Goal: Find specific page/section: Find specific page/section

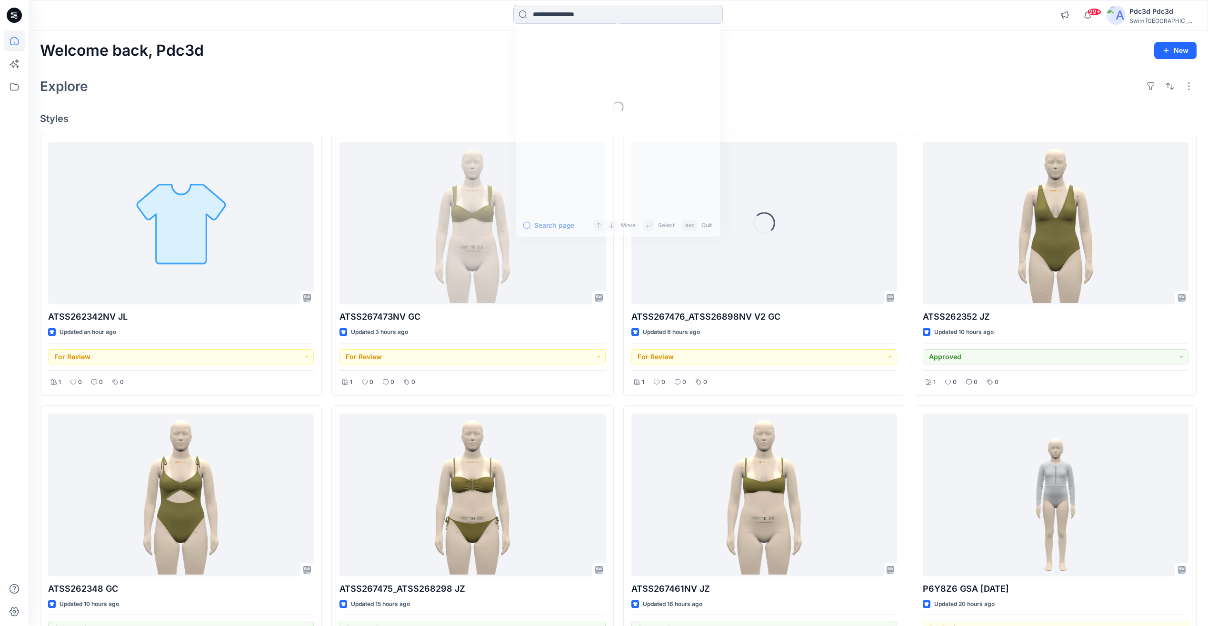
click at [573, 12] on input at bounding box center [618, 14] width 210 height 19
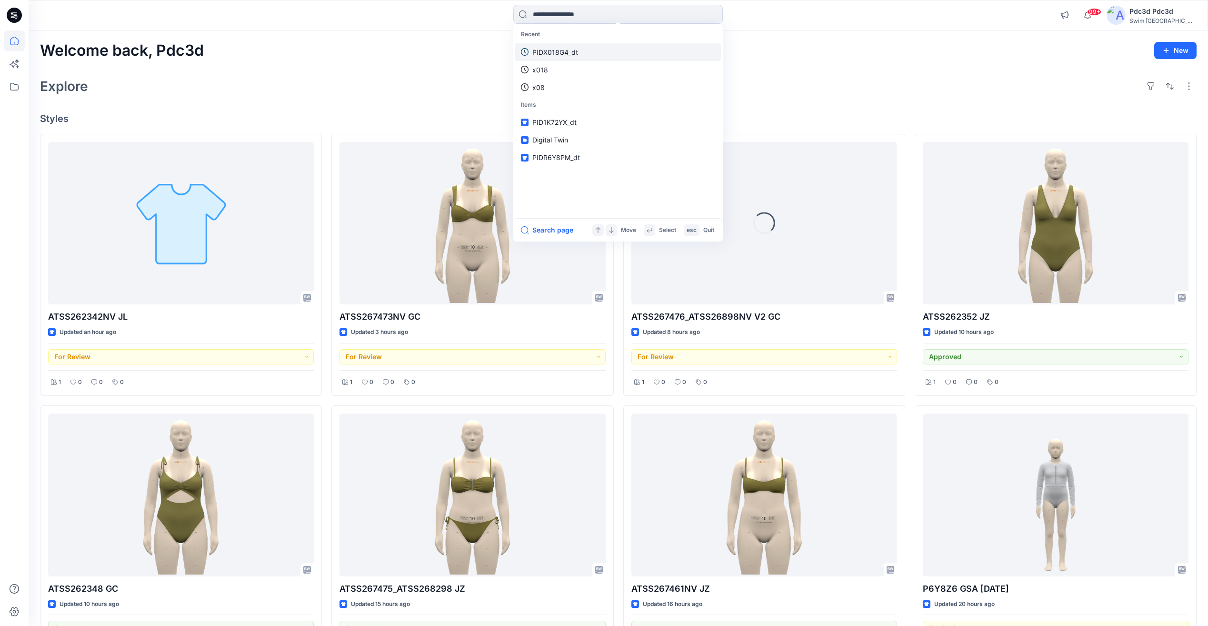
click at [570, 54] on p "PIDX018G4_dt" at bounding box center [555, 52] width 46 height 10
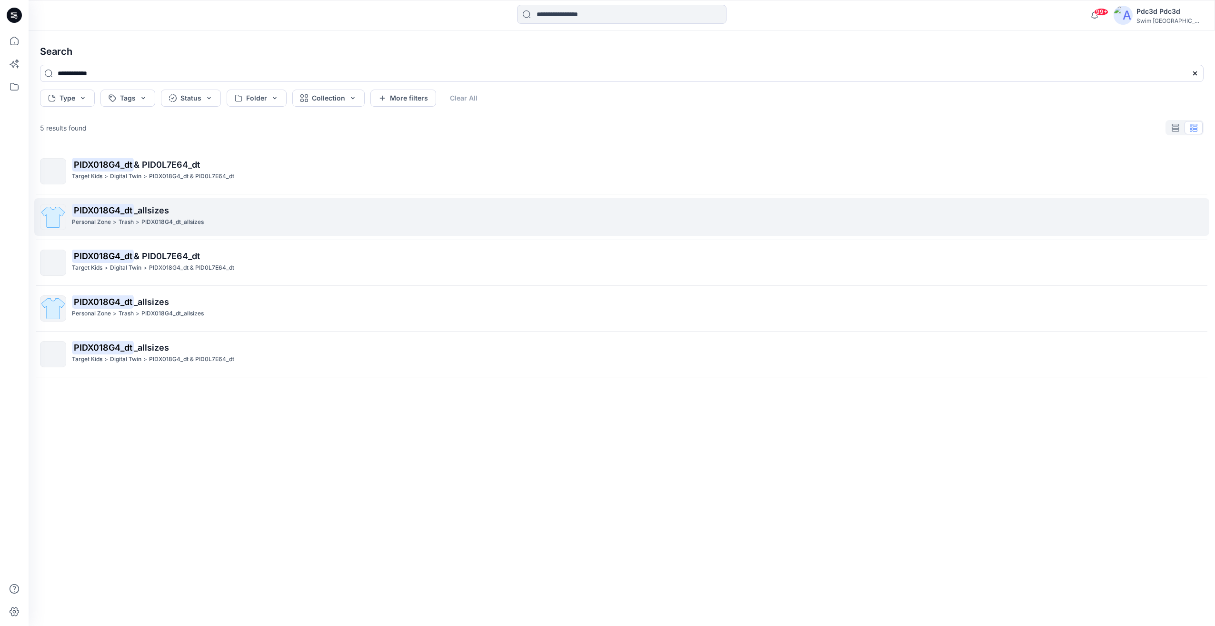
click at [126, 210] on mark "PIDX018G4_dt" at bounding box center [103, 209] width 62 height 13
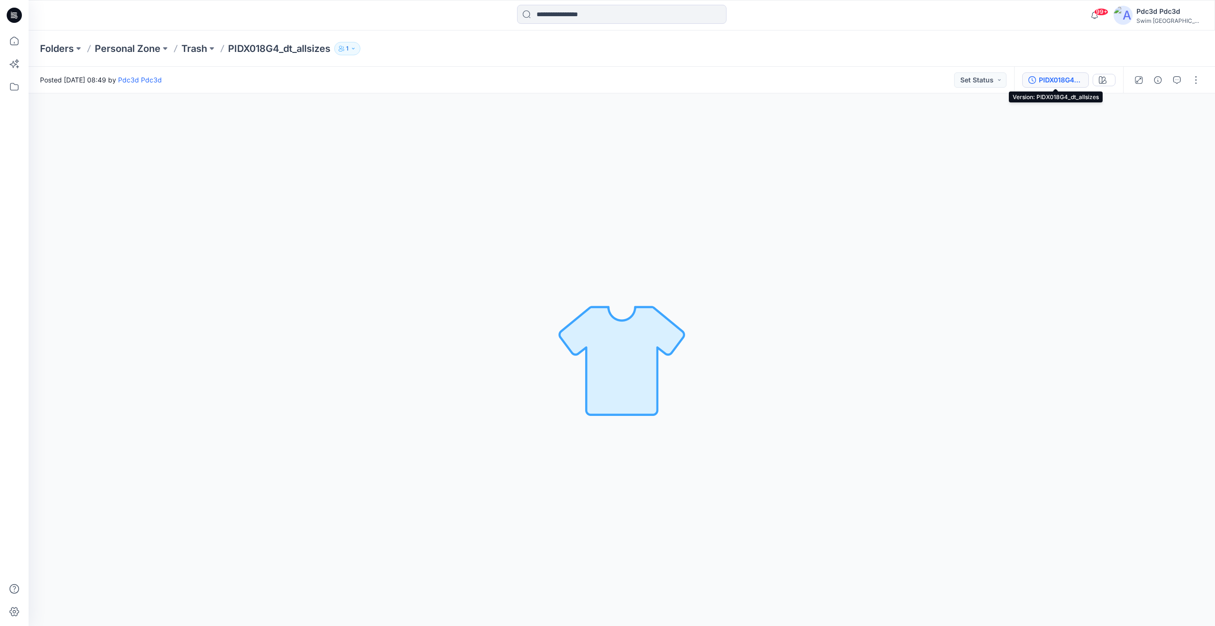
click at [1035, 79] on icon "button" at bounding box center [1032, 80] width 8 height 8
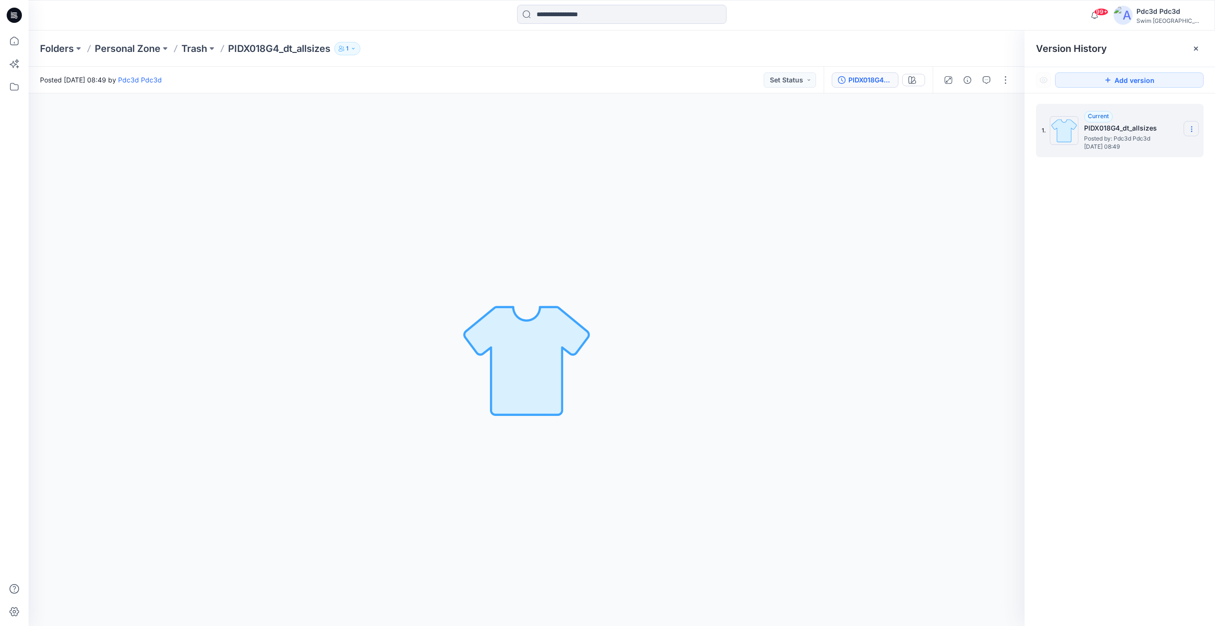
click at [1190, 126] on icon at bounding box center [1192, 129] width 8 height 8
click at [196, 50] on p "Trash" at bounding box center [194, 48] width 26 height 13
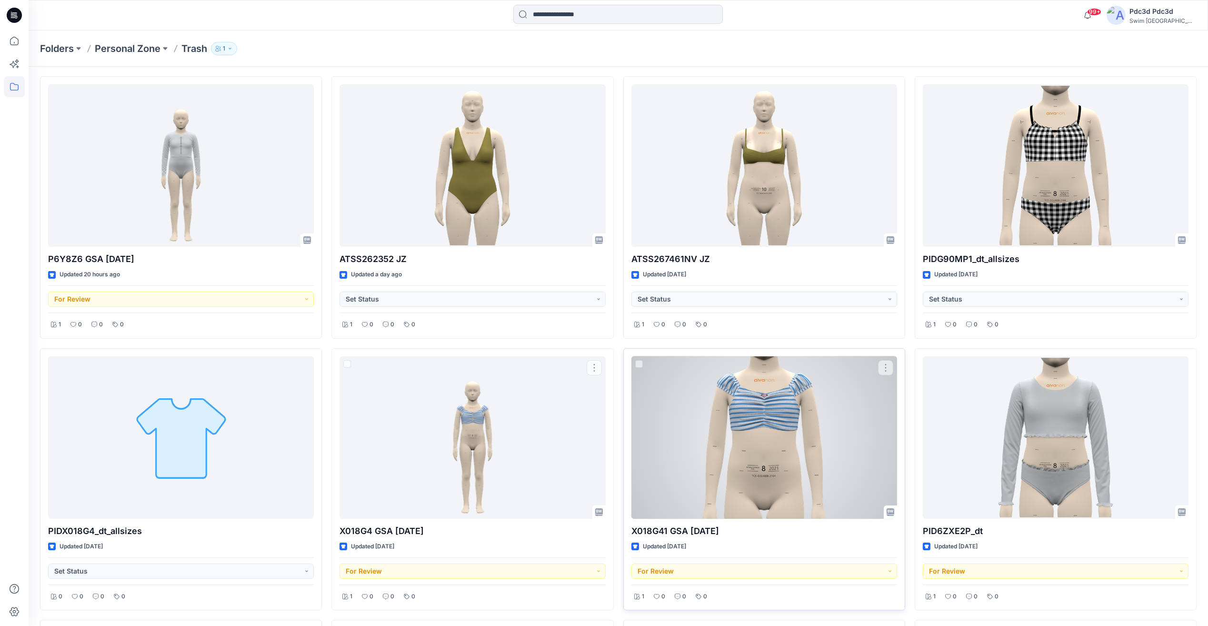
scroll to position [48, 0]
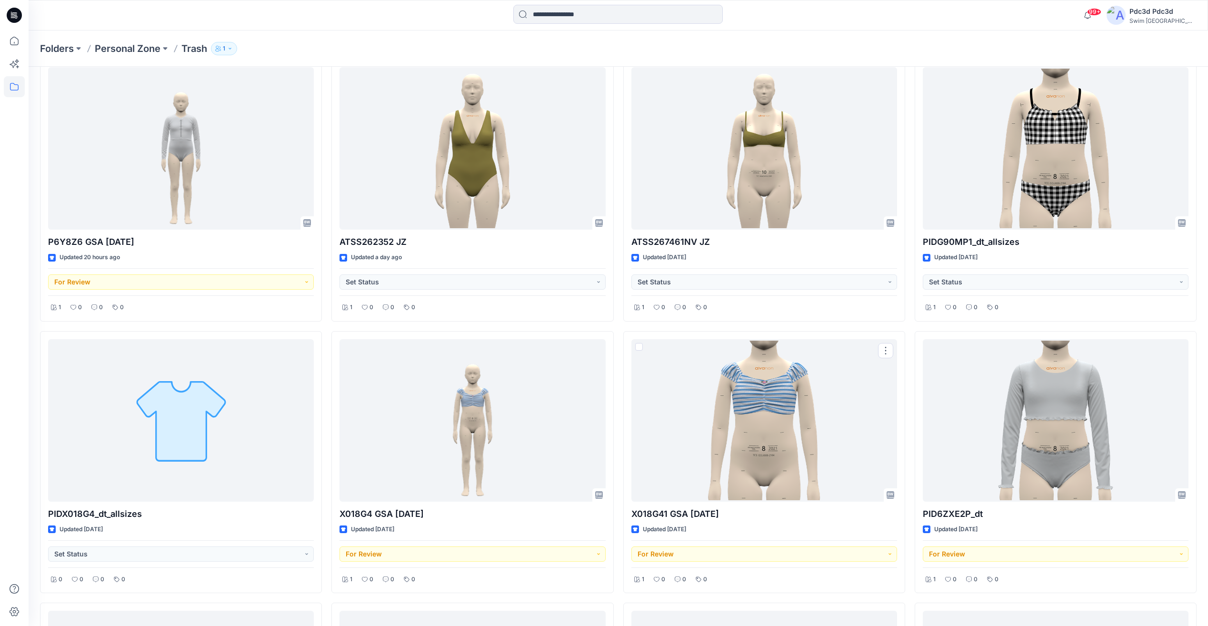
drag, startPoint x: 758, startPoint y: 401, endPoint x: 327, endPoint y: 325, distance: 438.1
click at [326, 326] on div "P6Y8Z6 GSA 2025.09.15 Updated 20 hours ago For Review 1 0 0 0 PIDX018G4_dt_alls…" at bounding box center [618, 462] width 1157 height 806
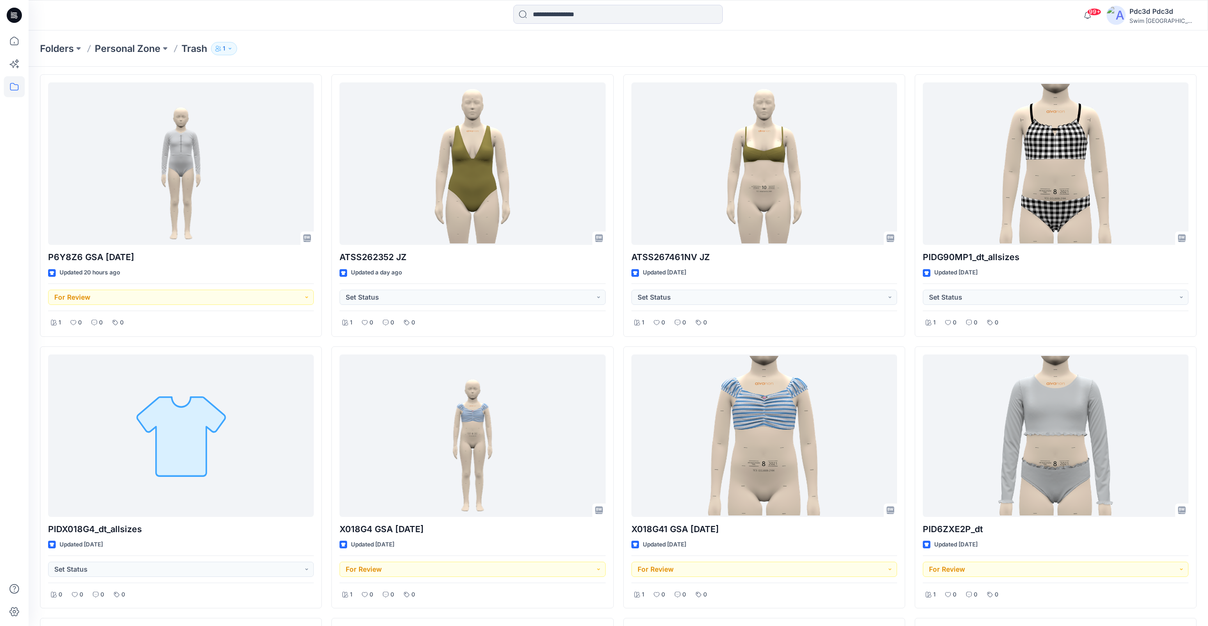
scroll to position [0, 0]
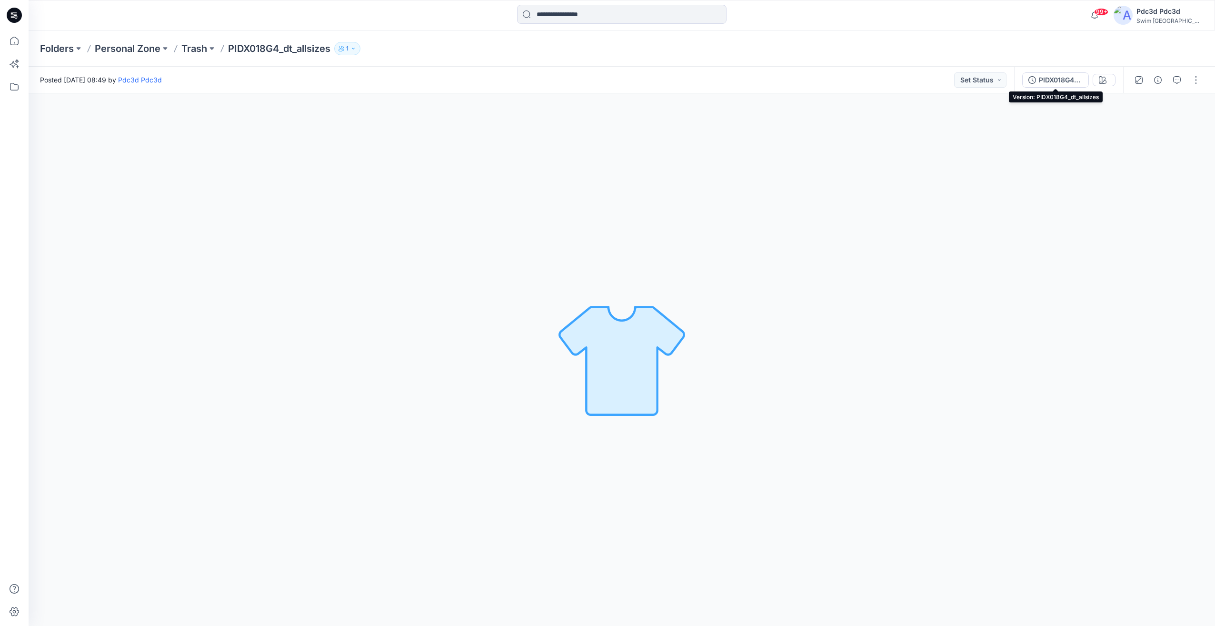
click at [1029, 81] on icon "button" at bounding box center [1032, 80] width 8 height 8
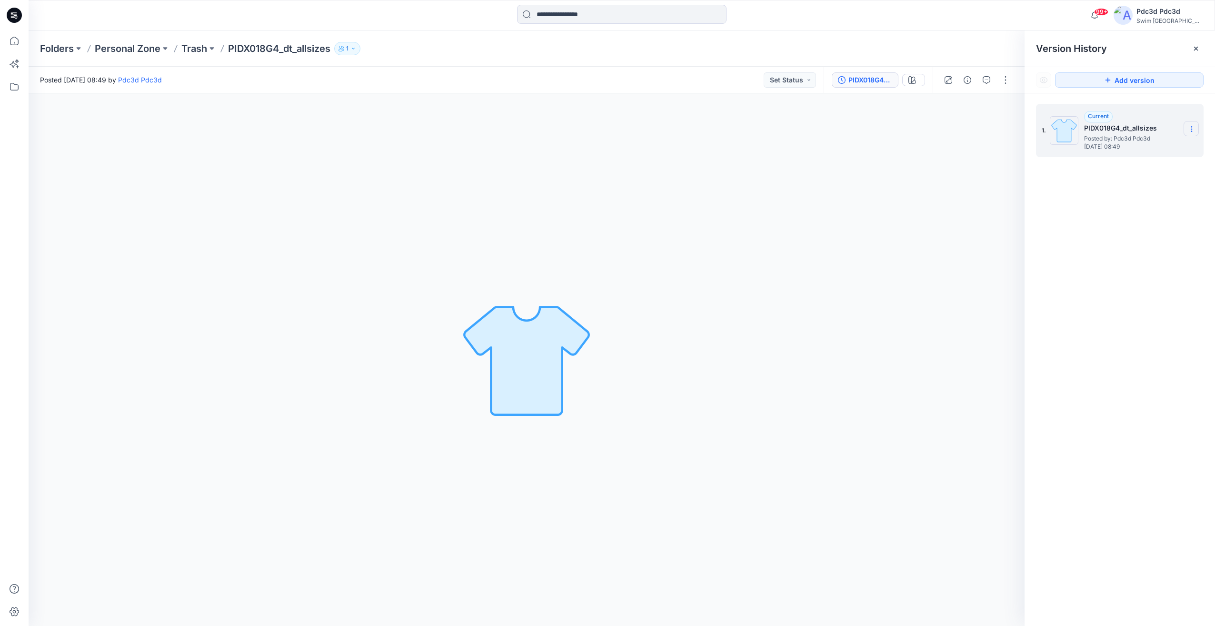
click at [1190, 128] on icon at bounding box center [1192, 129] width 8 height 8
drag, startPoint x: 1088, startPoint y: 125, endPoint x: 1059, endPoint y: 134, distance: 30.4
click at [1059, 134] on img at bounding box center [1064, 130] width 29 height 29
click at [1188, 128] on section at bounding box center [1191, 128] width 15 height 15
click at [198, 46] on p "Trash" at bounding box center [194, 48] width 26 height 13
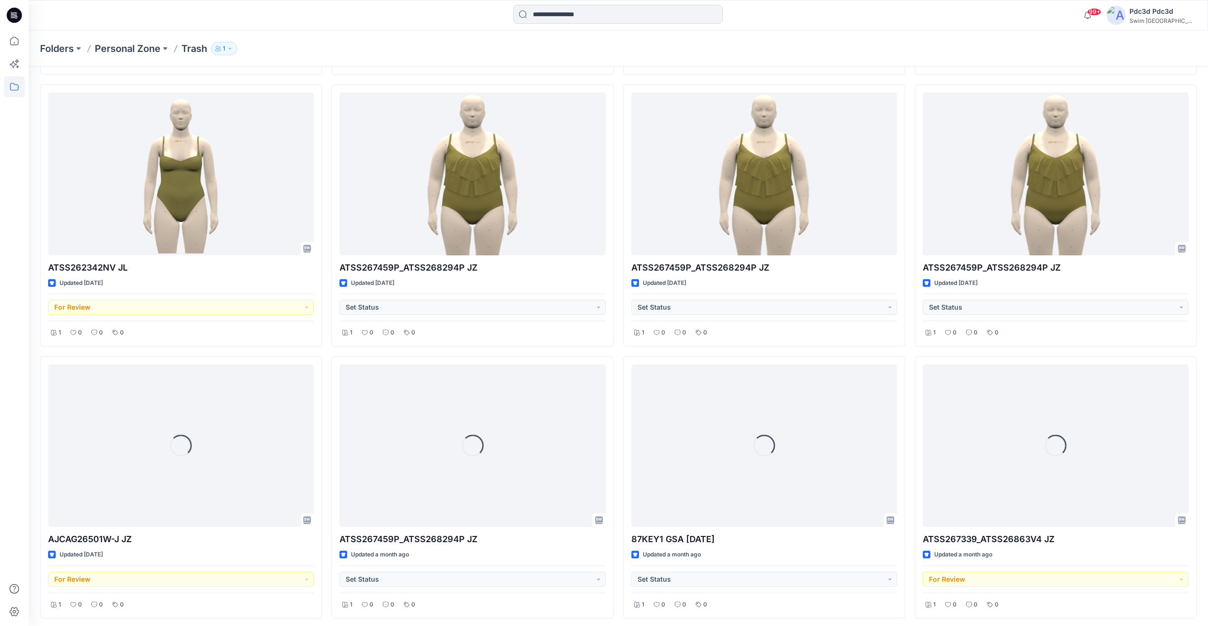
scroll to position [570, 0]
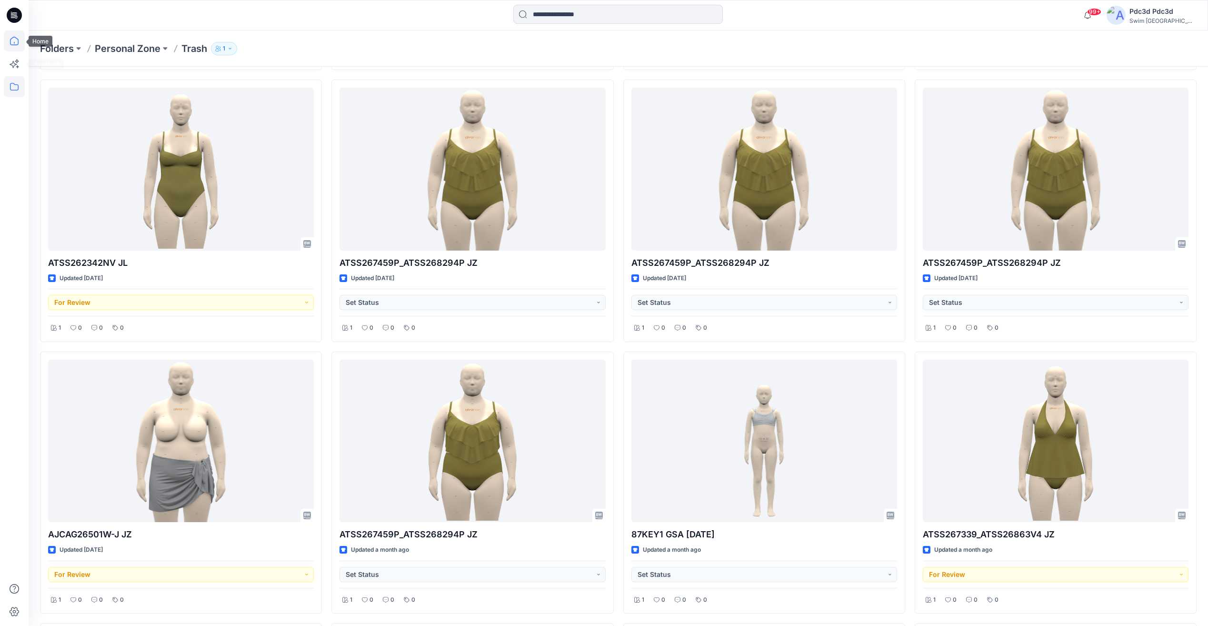
click at [11, 31] on icon at bounding box center [14, 40] width 21 height 21
